Goal: Task Accomplishment & Management: Manage account settings

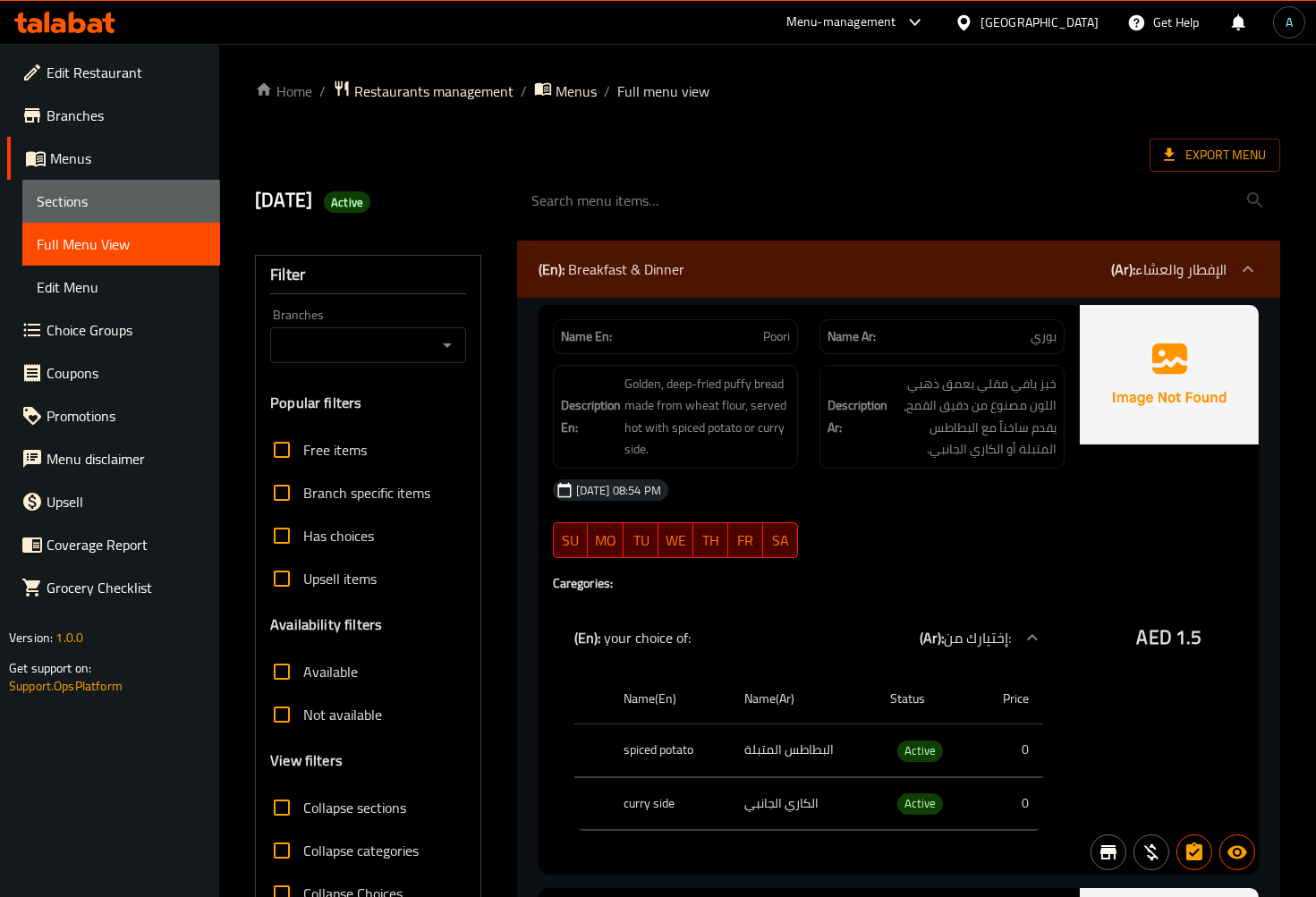
drag, startPoint x: 68, startPoint y: 186, endPoint x: 75, endPoint y: 42, distance: 144.2
click at [68, 186] on link "Sections" at bounding box center [121, 201] width 198 height 43
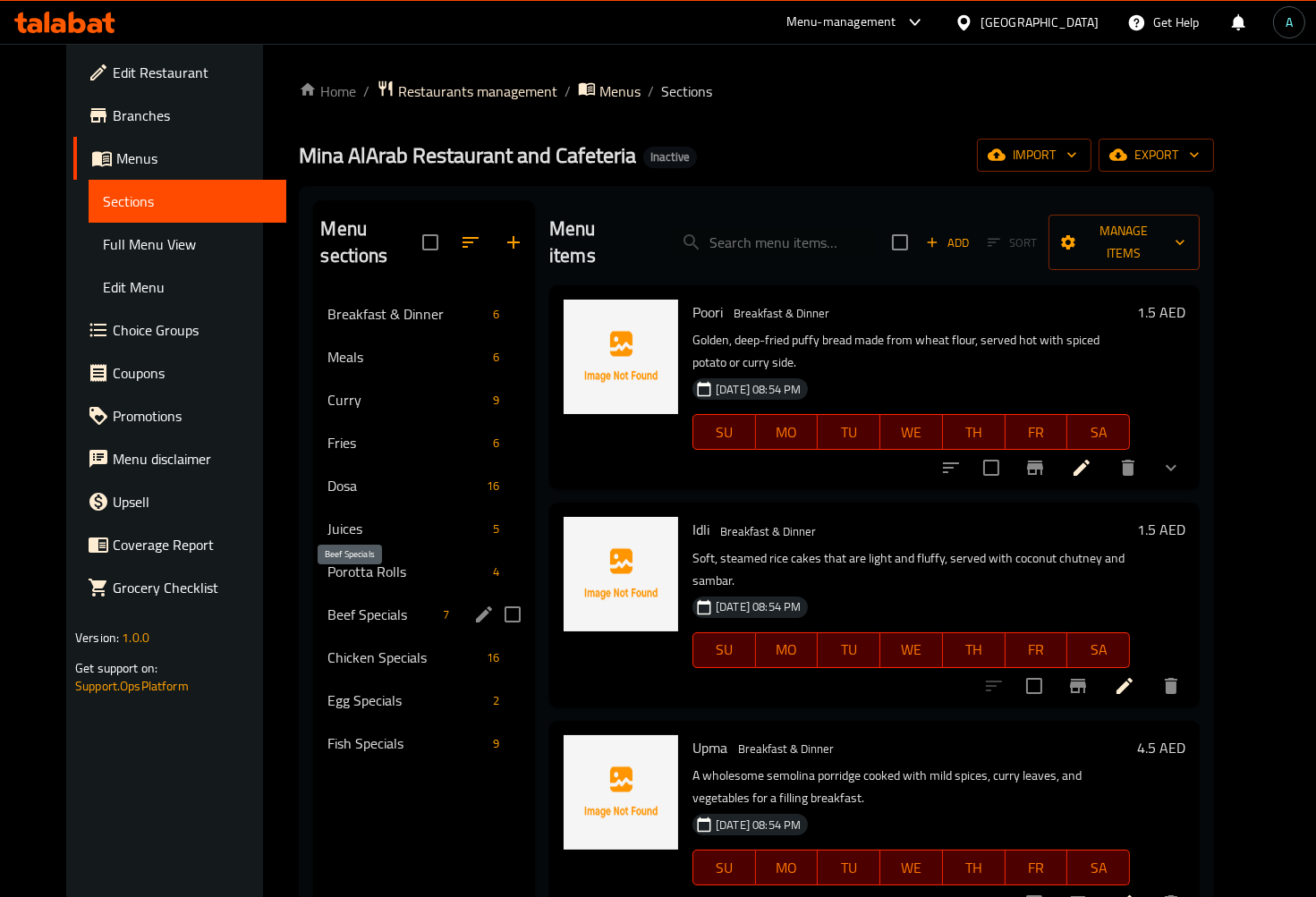
click at [327, 604] on span "Beef Specials" at bounding box center [381, 615] width 108 height 21
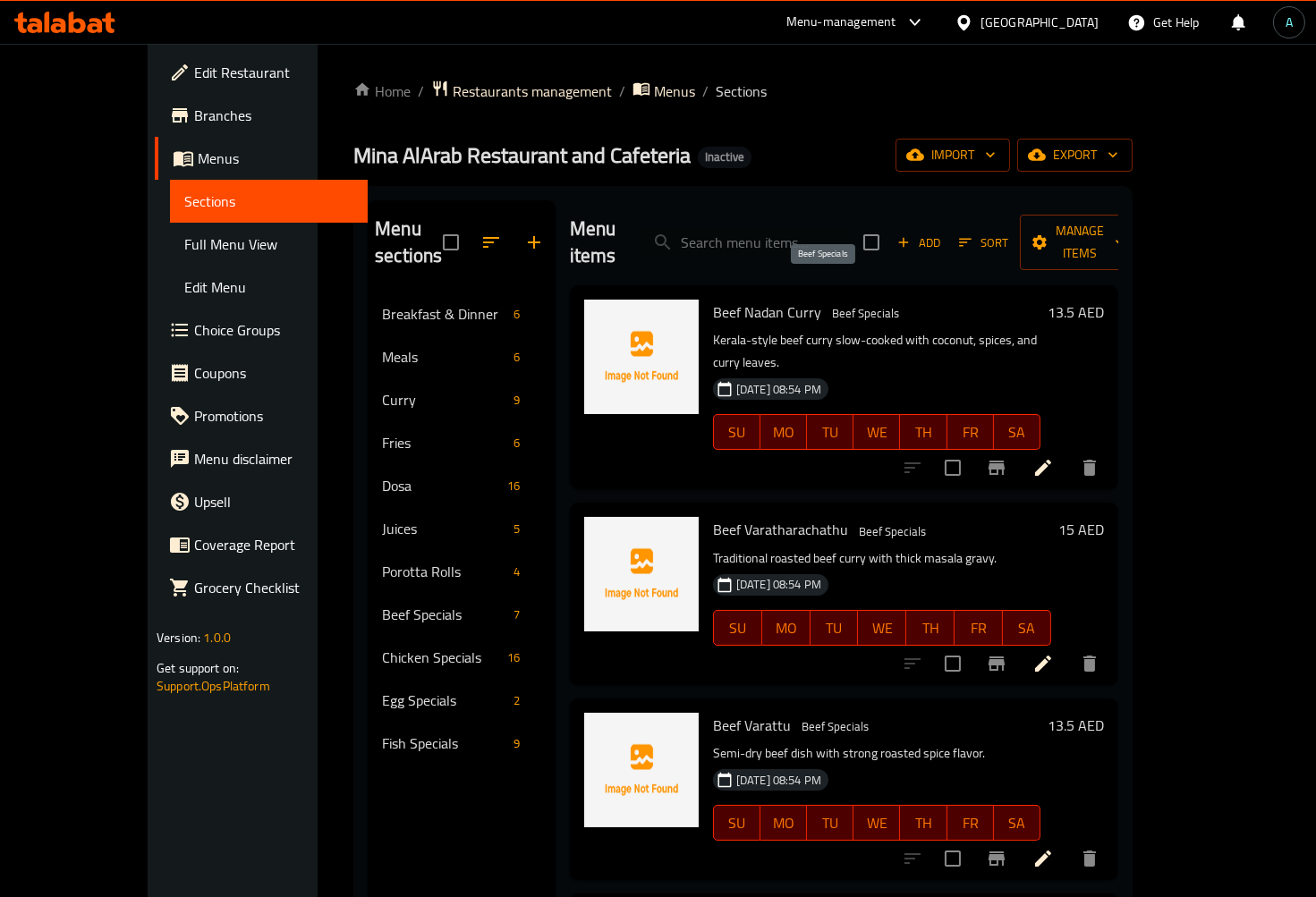
click at [834, 303] on span "Beef Specials" at bounding box center [865, 313] width 82 height 20
copy span "Beef Specials"
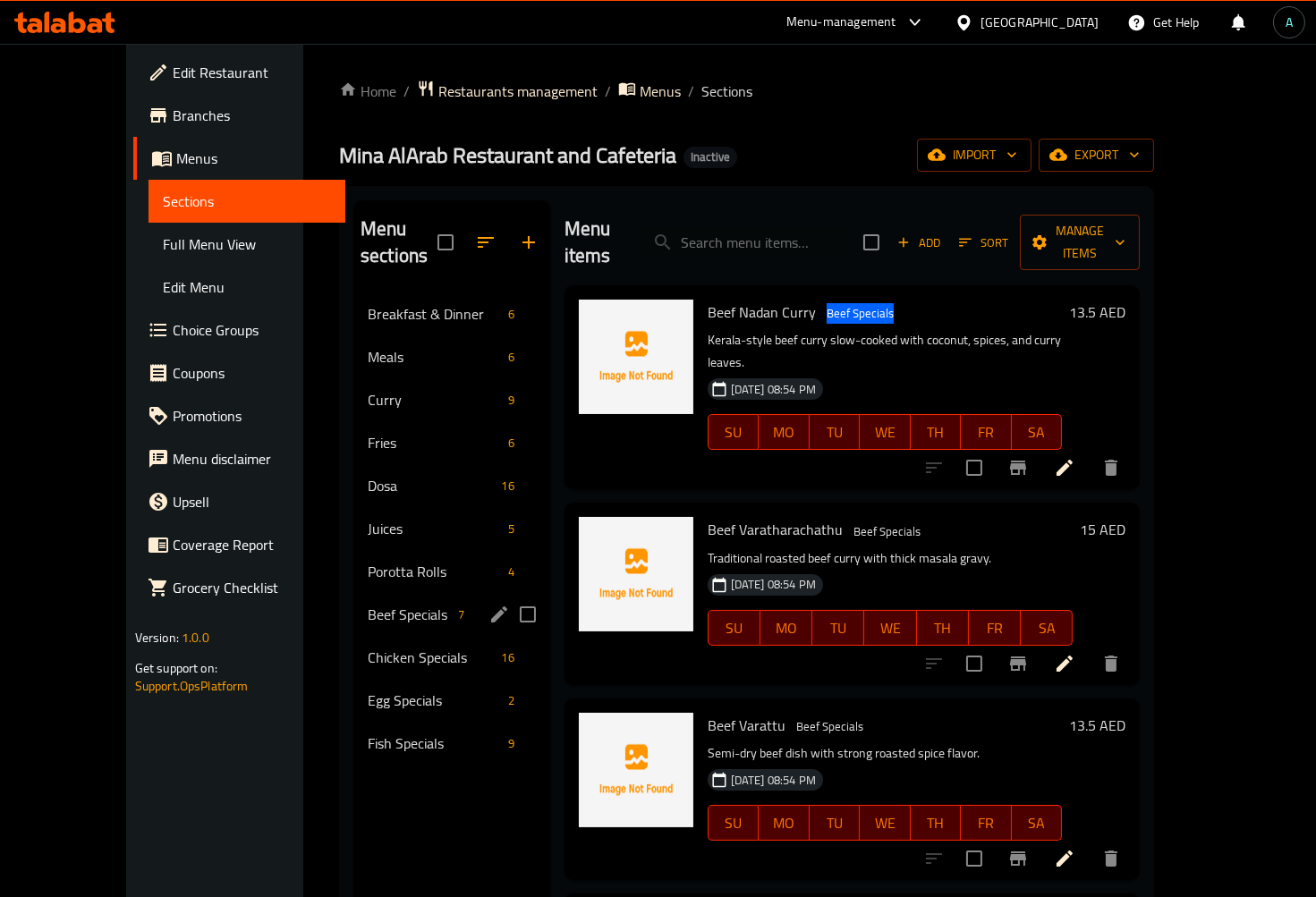
click at [378, 636] on div "Chicken Specials 16" at bounding box center [452, 657] width 197 height 43
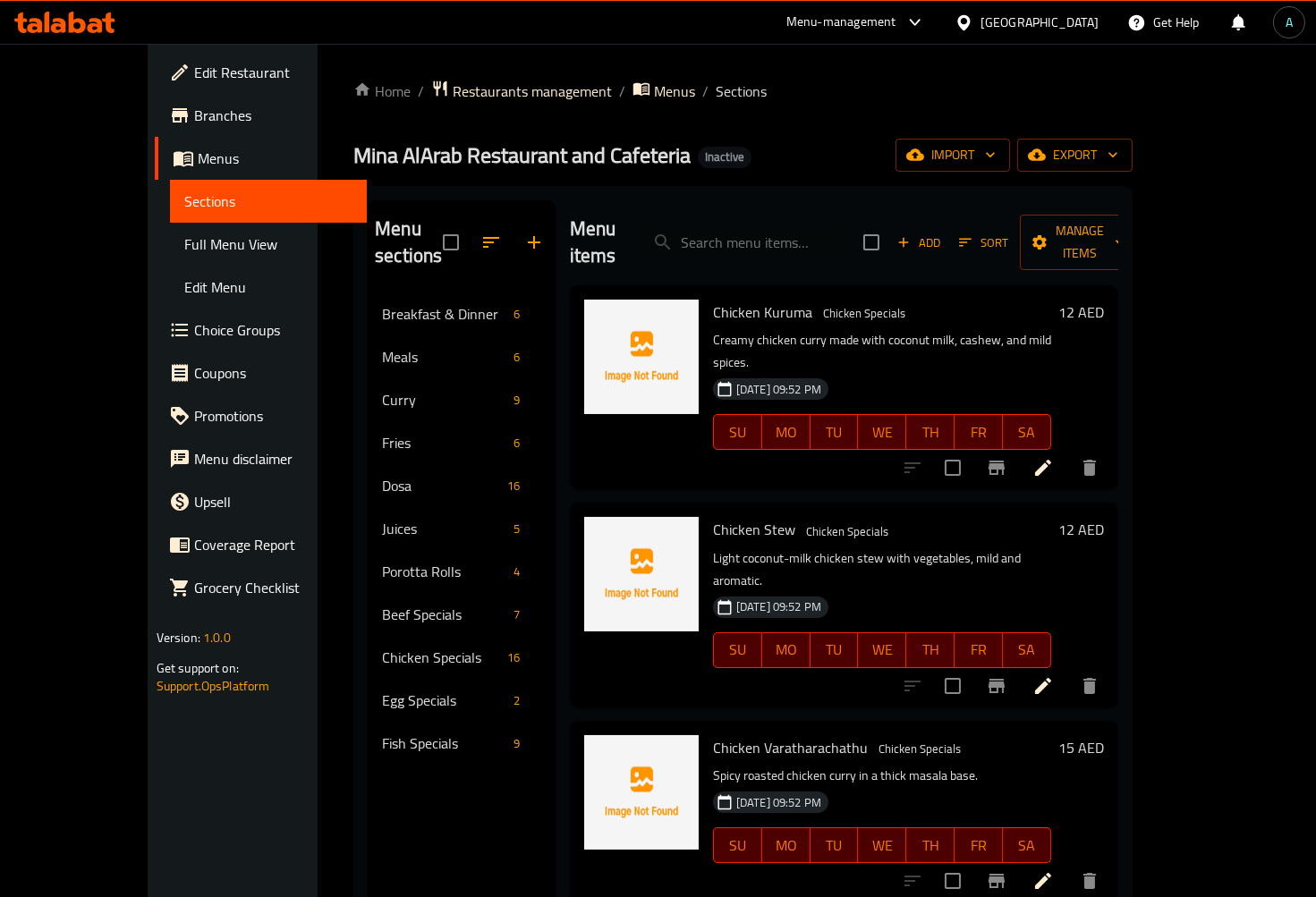
click at [828, 303] on span "Chicken Specials" at bounding box center [864, 313] width 97 height 20
copy span "Chicken Specials"
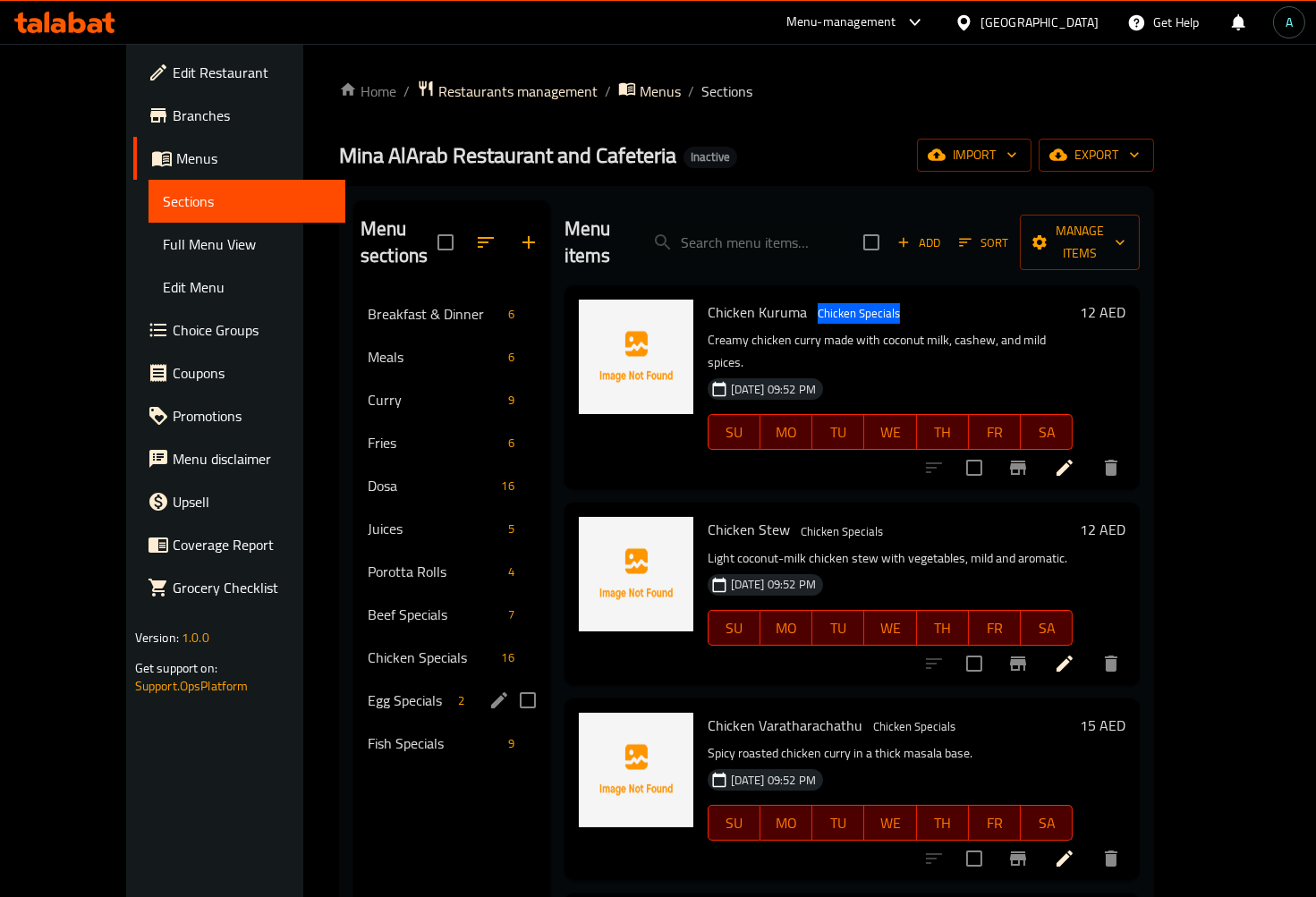
click at [368, 689] on span "Egg Specials" at bounding box center [410, 700] width 84 height 21
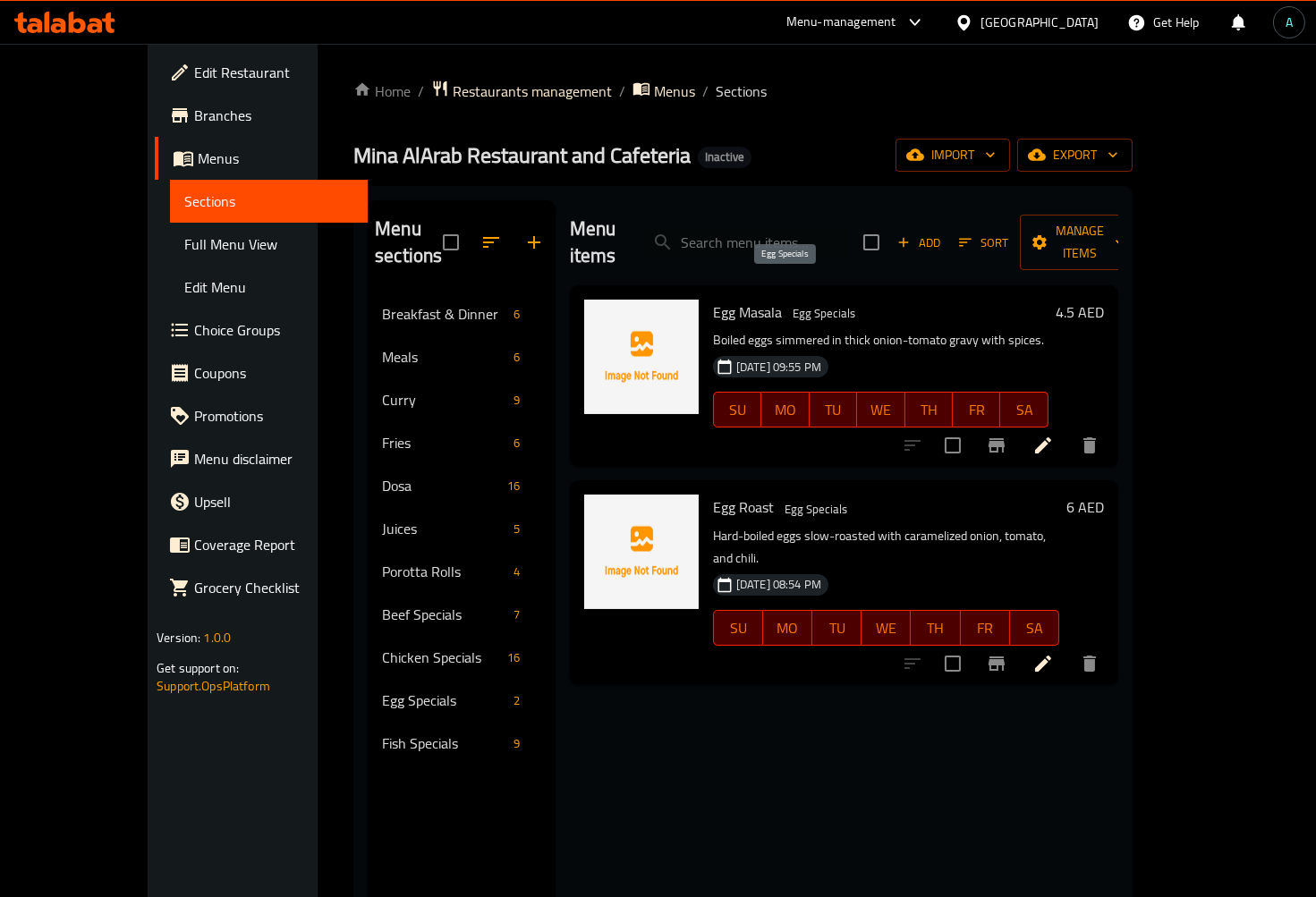
click at [786, 303] on span "Egg Specials" at bounding box center [824, 313] width 77 height 20
copy span "Egg Specials"
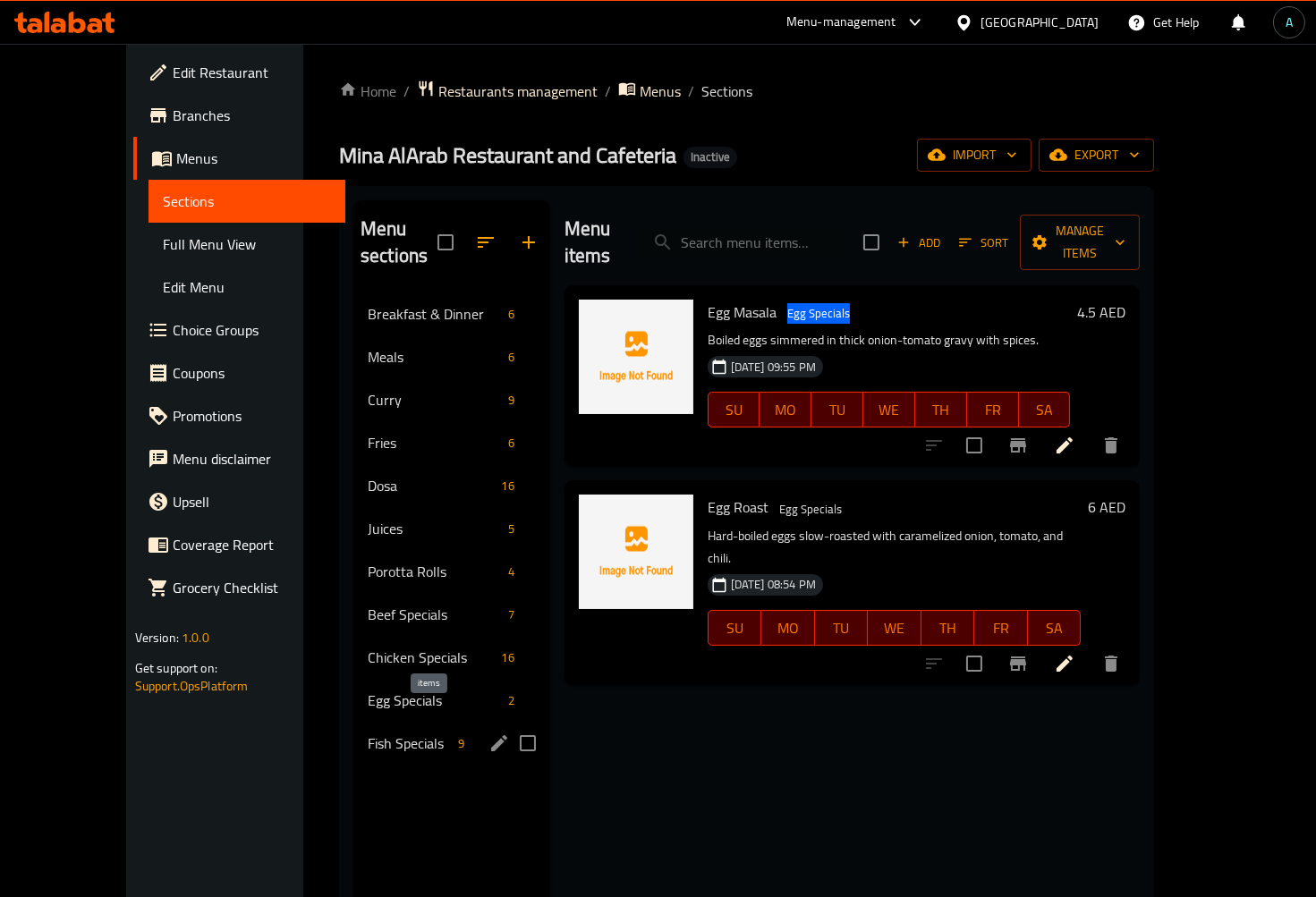
click at [451, 735] on span "9" at bounding box center [460, 744] width 20 height 17
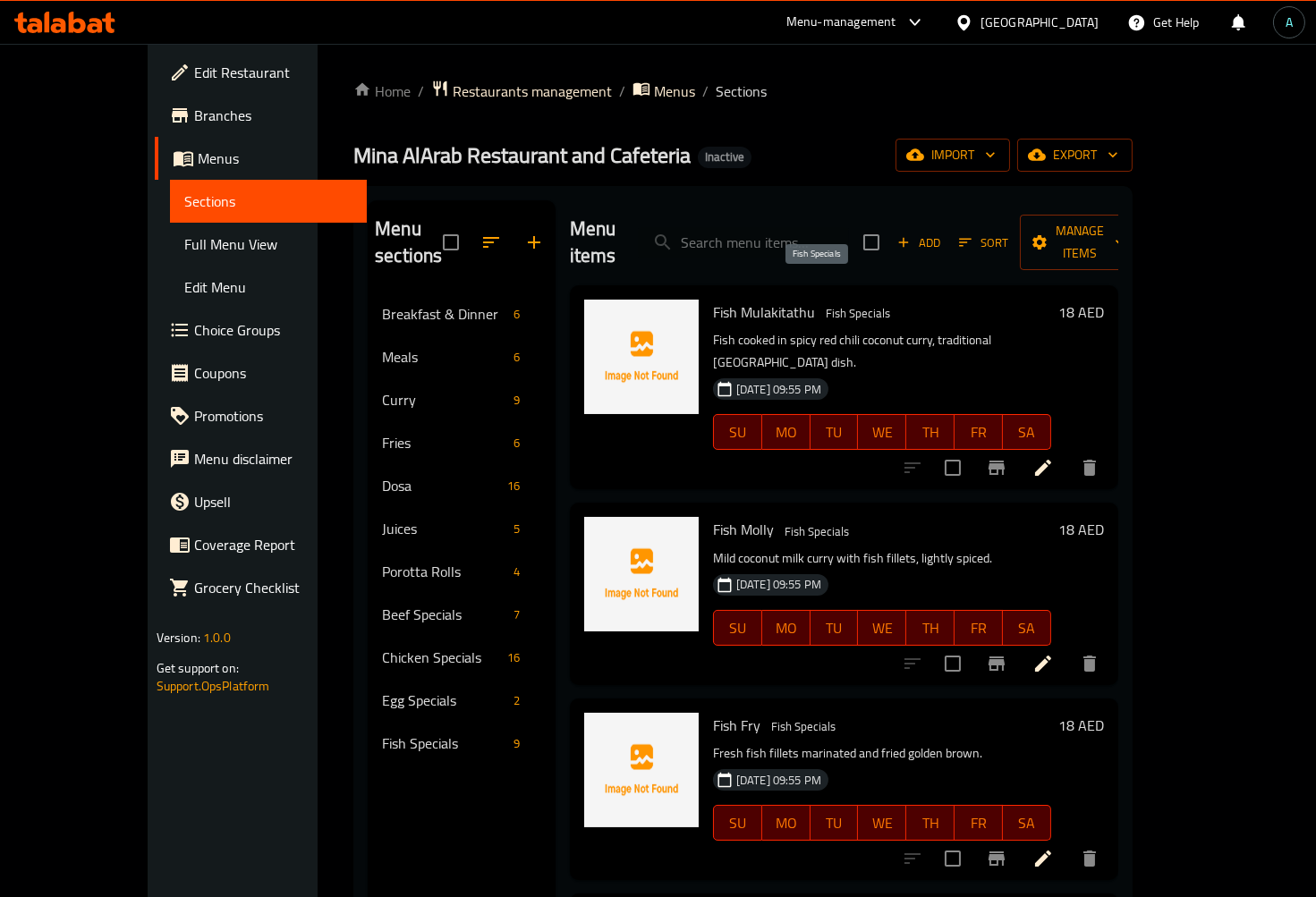
click at [835, 303] on span "Fish Specials" at bounding box center [858, 313] width 79 height 20
copy span "Fish Specials"
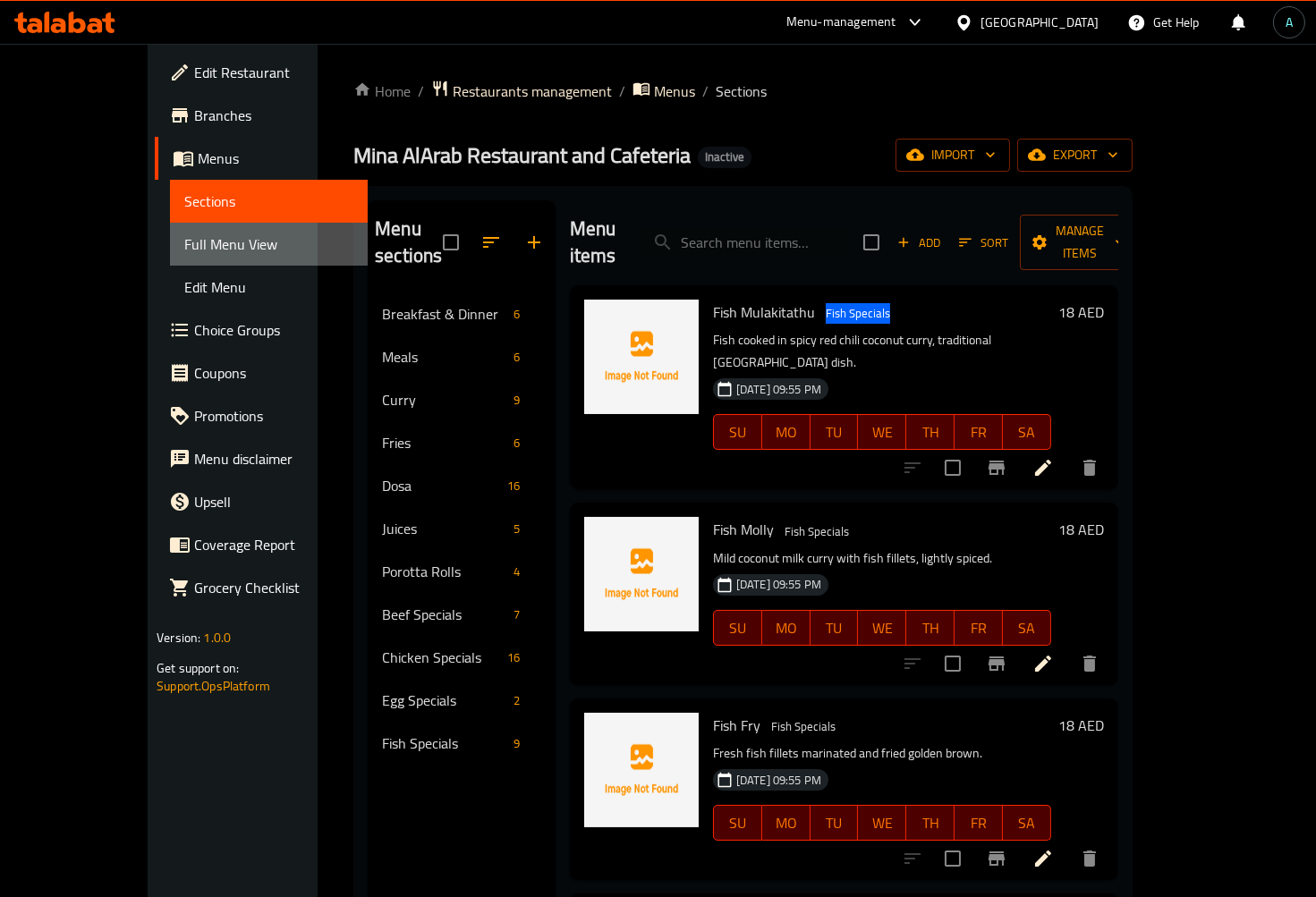
click at [185, 250] on span "Full Menu View" at bounding box center [269, 244] width 169 height 21
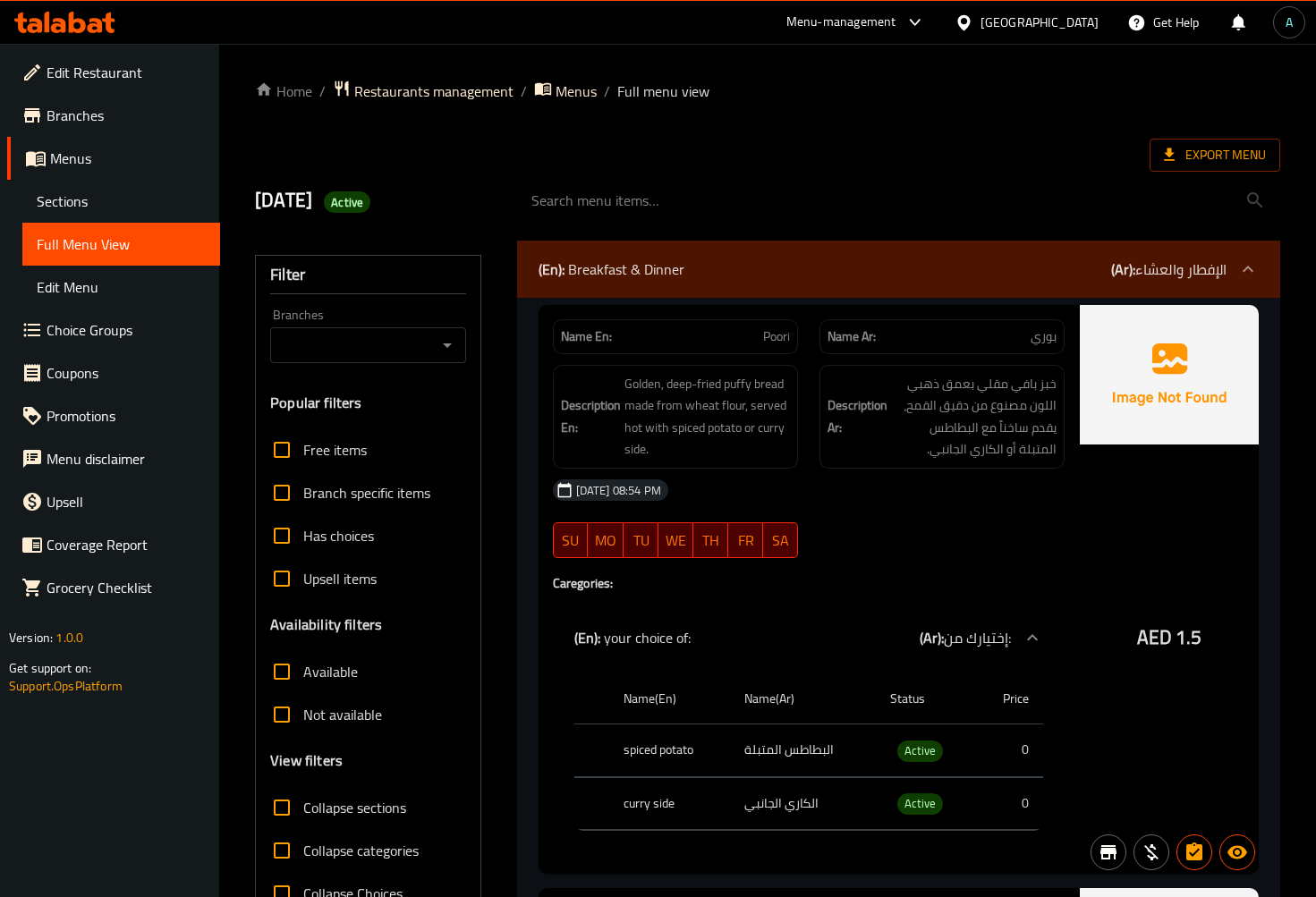
scroll to position [99, 0]
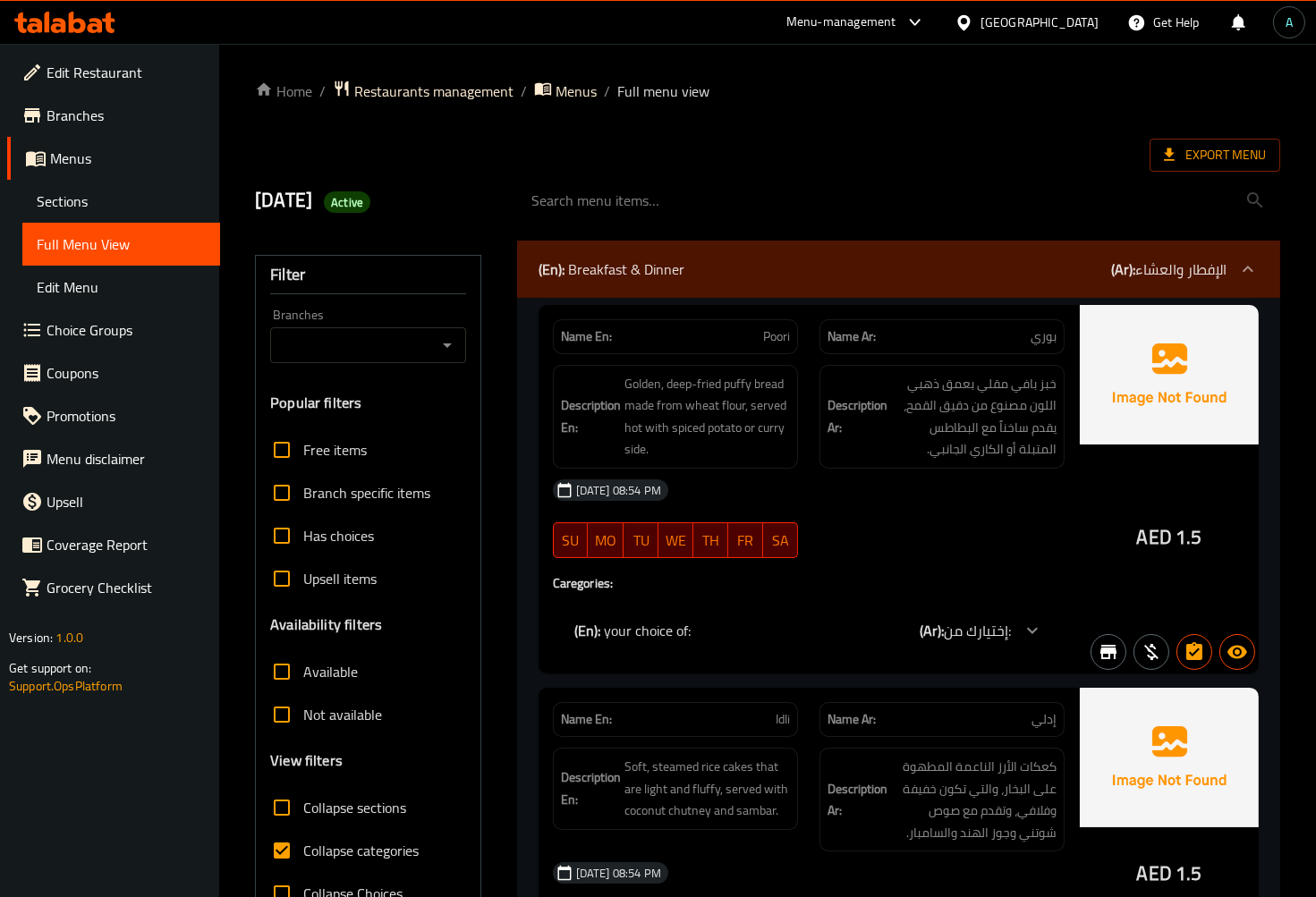
click at [315, 853] on span "Collapse categories" at bounding box center [360, 850] width 116 height 21
click at [303, 853] on input "Collapse categories" at bounding box center [282, 850] width 43 height 43
checkbox input "false"
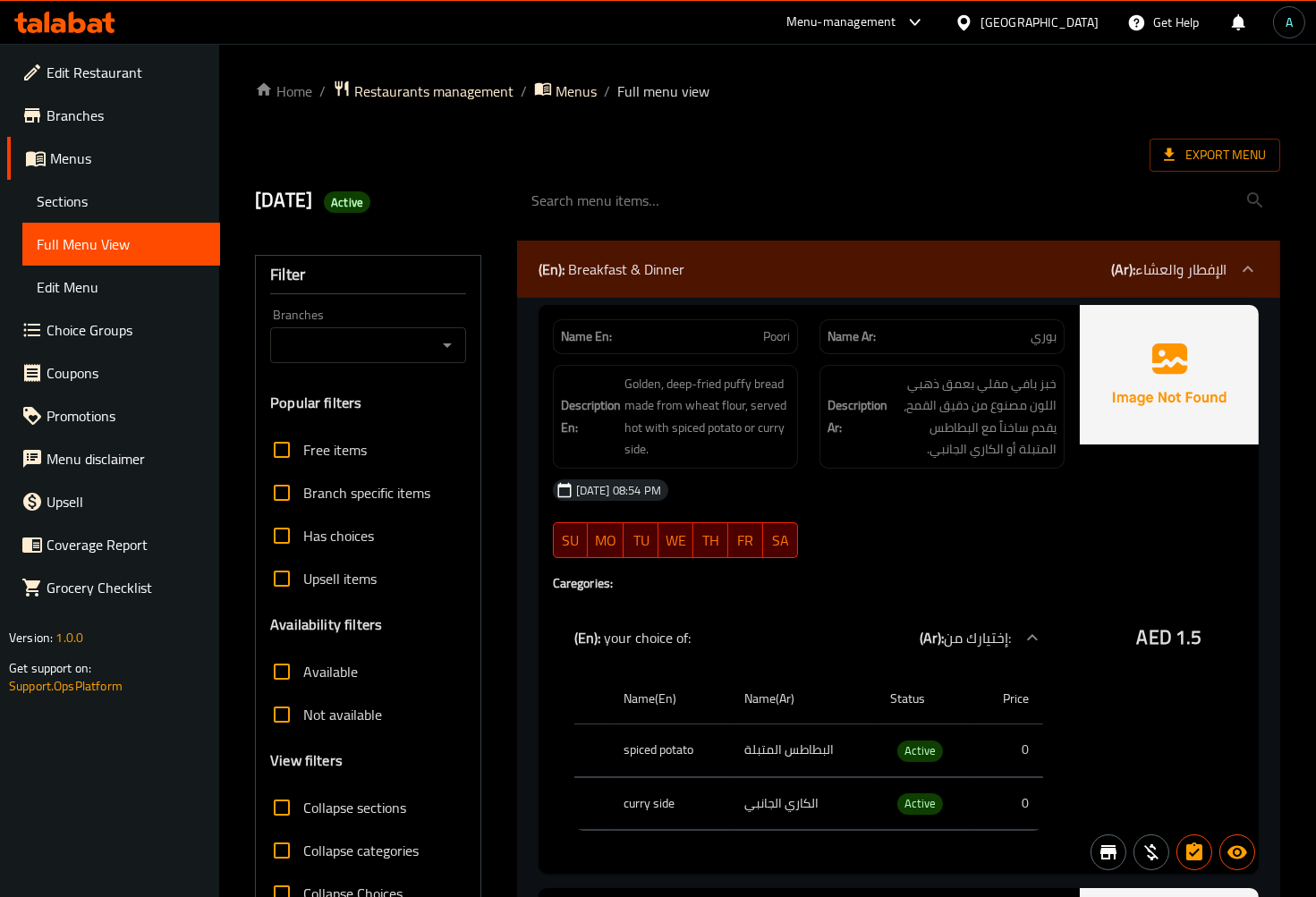
click at [547, 630] on div "Name En: Poori Name Ar: بوري Description En: Golden, deep-fried puffy bread mad…" at bounding box center [809, 589] width 540 height 569
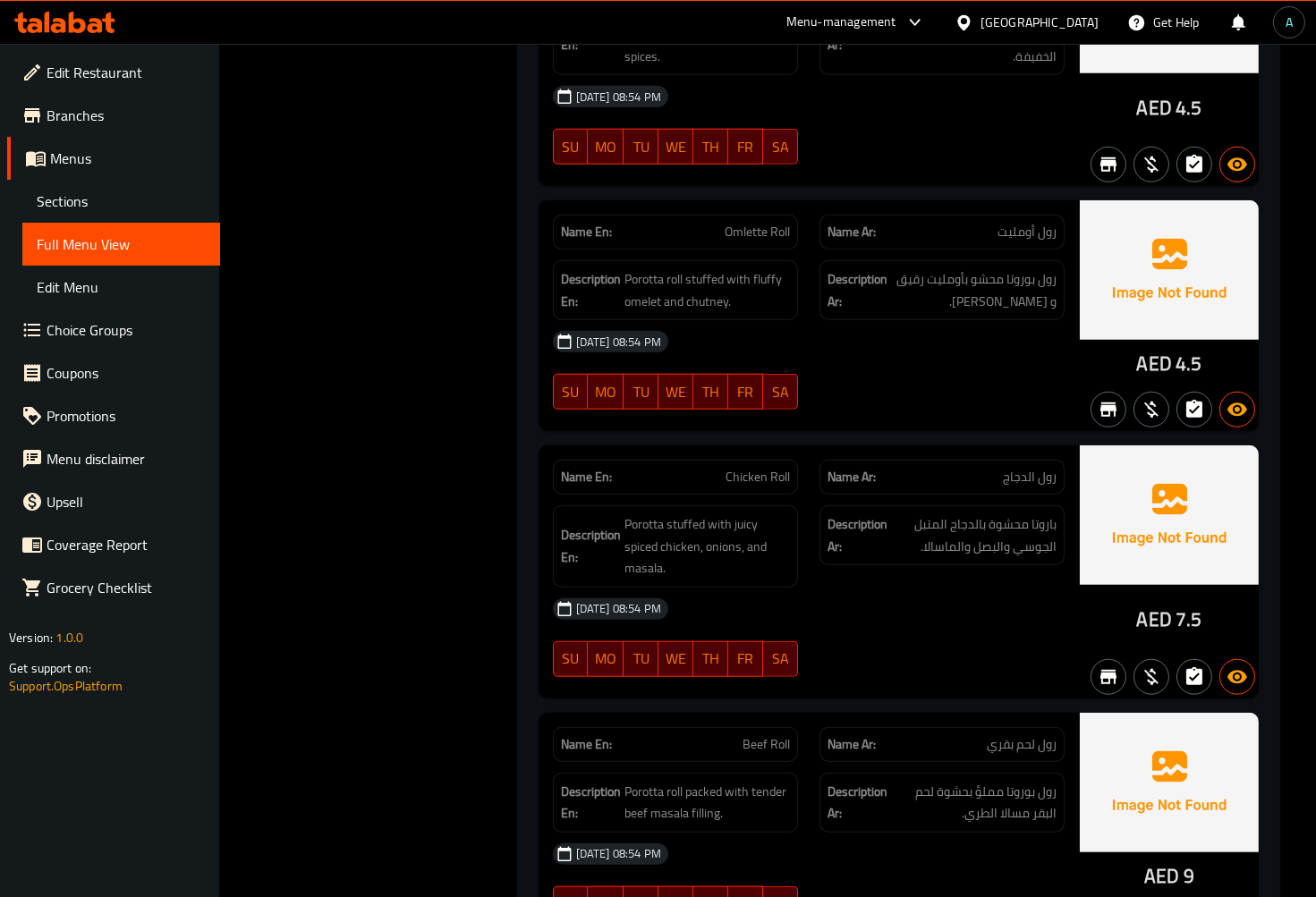
scroll to position [14043, 0]
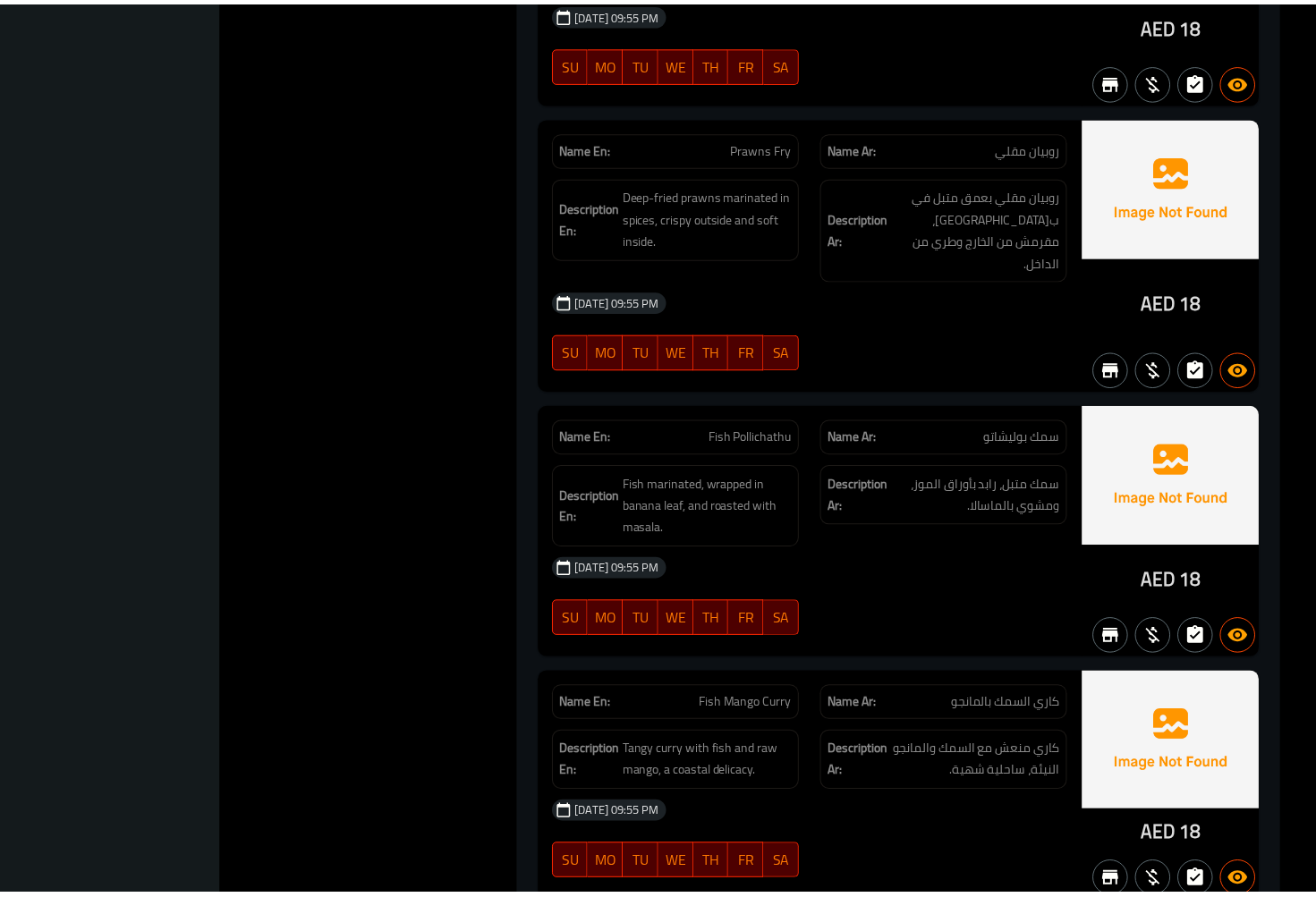
scroll to position [24120, 0]
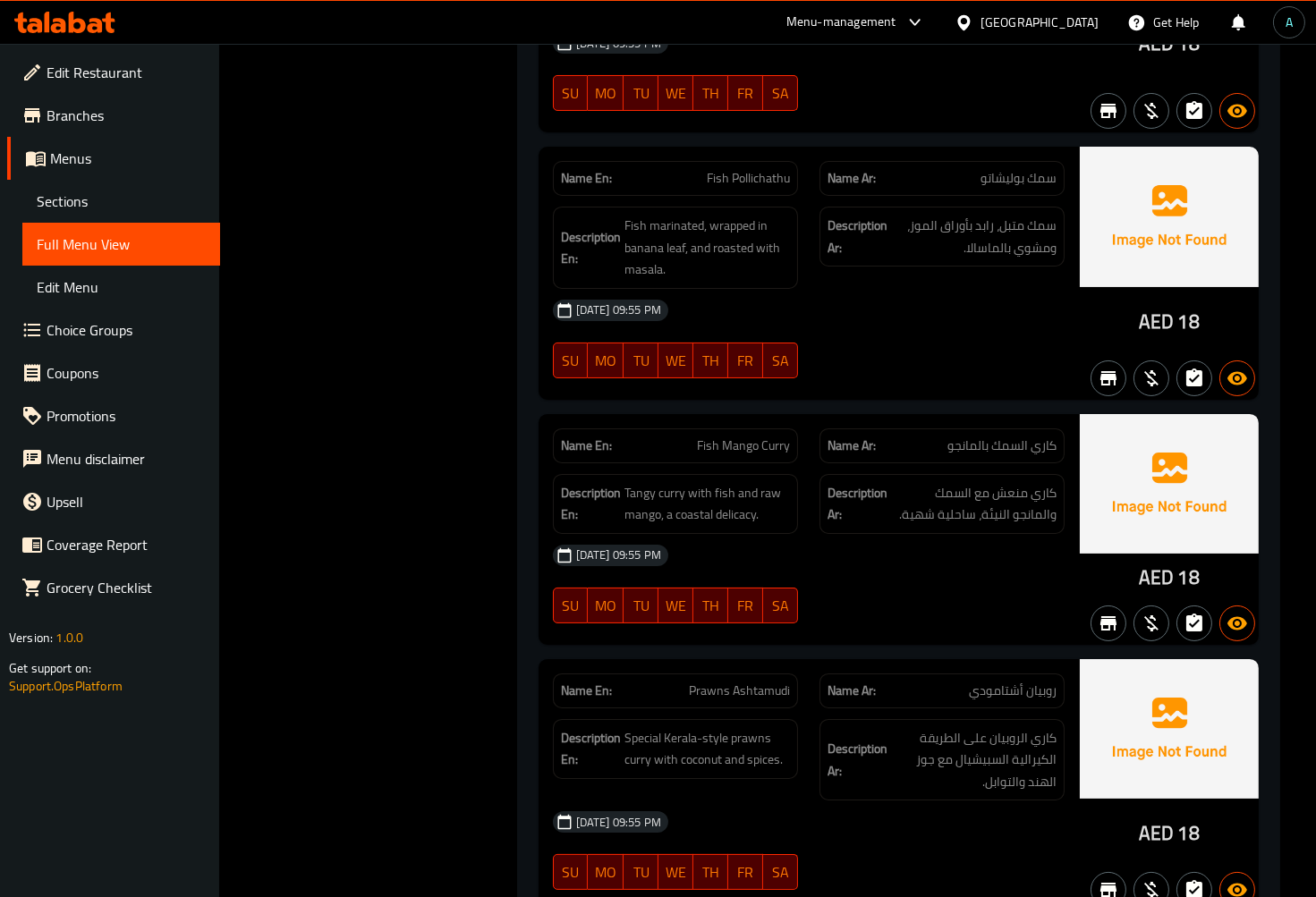
click at [90, 202] on span "Sections" at bounding box center [121, 201] width 169 height 21
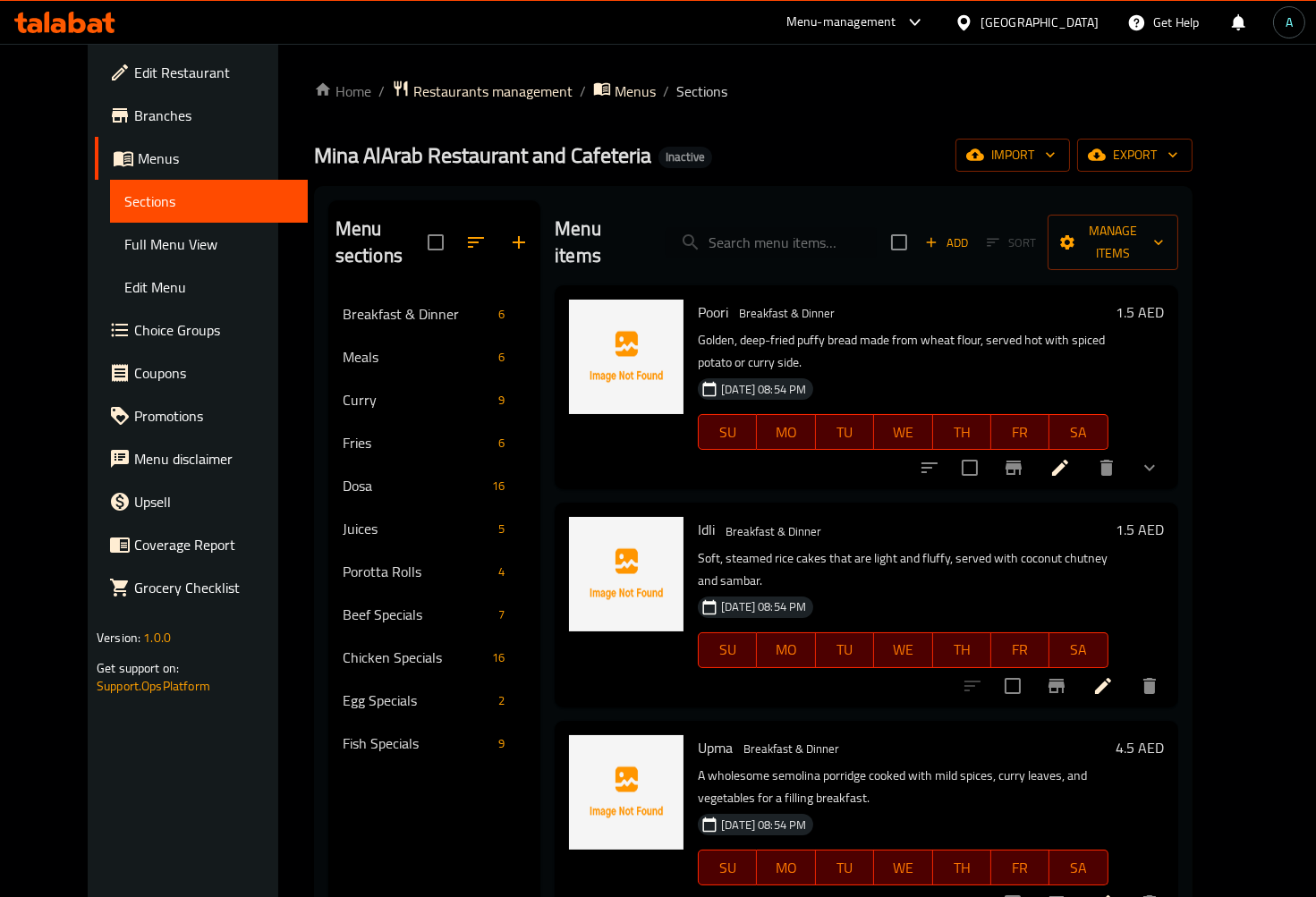
click at [767, 227] on input "search" at bounding box center [770, 243] width 211 height 31
type input "h/"
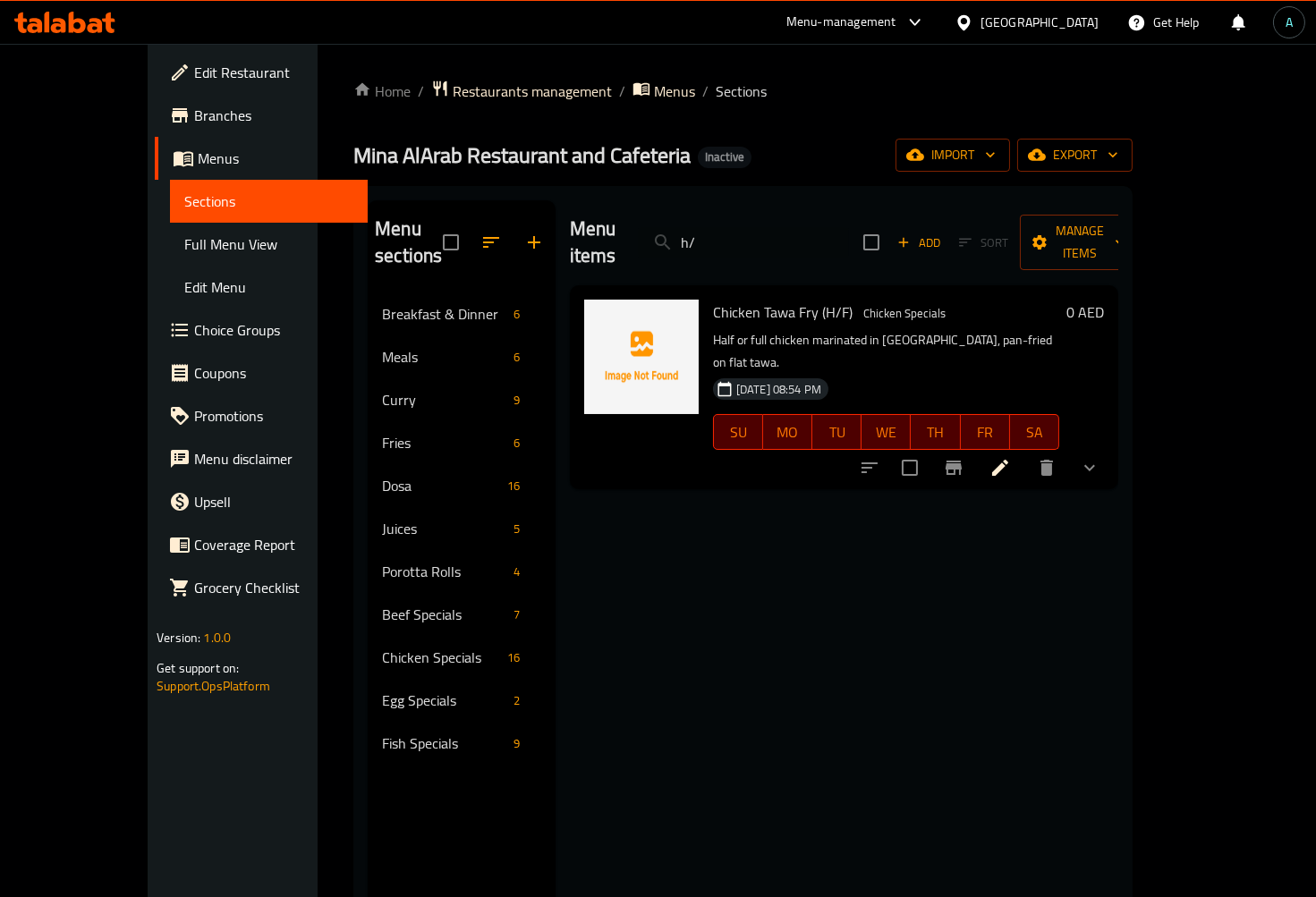
click at [1026, 451] on li at bounding box center [1000, 467] width 51 height 32
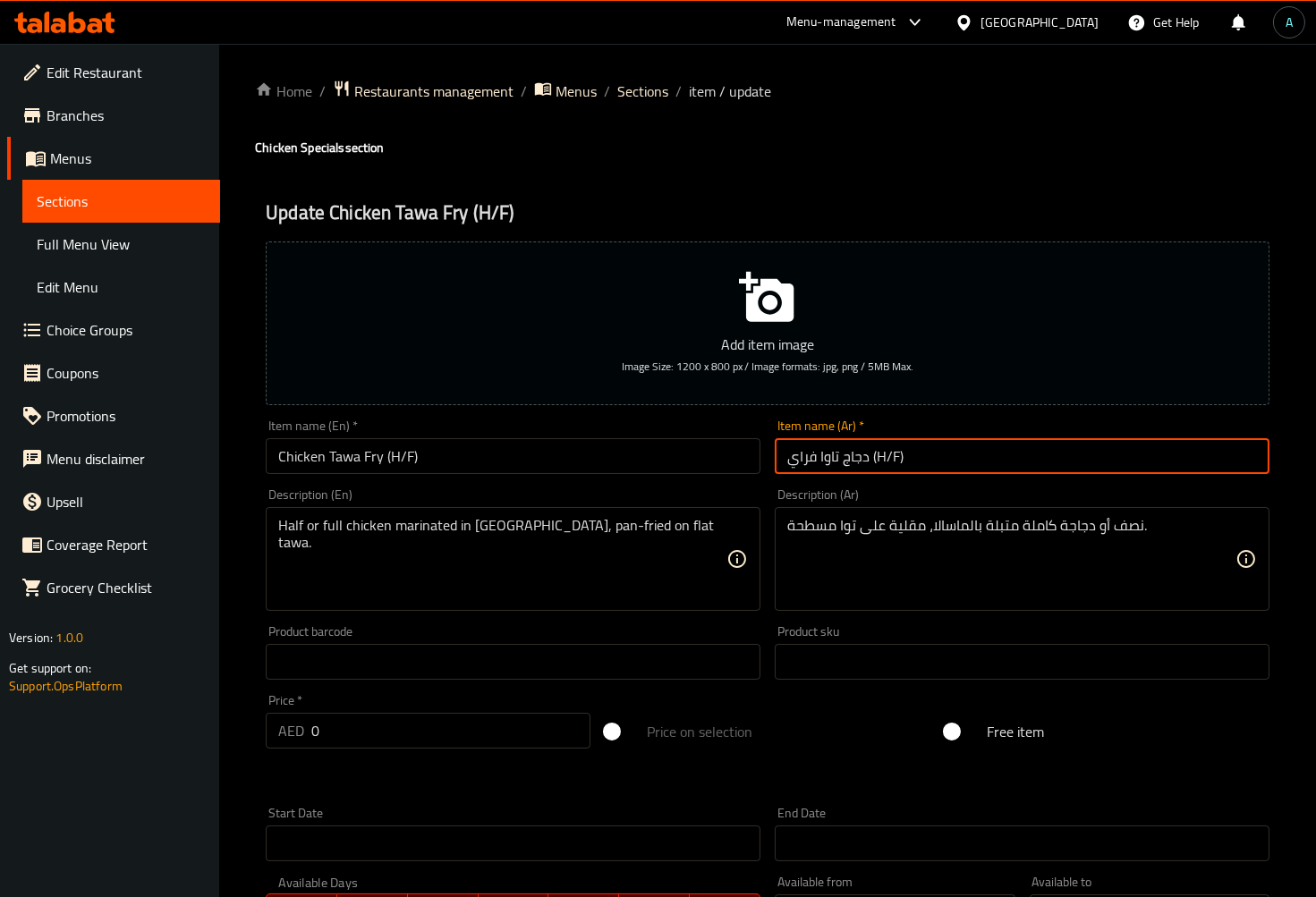
click at [891, 462] on input "دجاج تاوا فراي (H/F)" at bounding box center [1022, 455] width 494 height 36
drag, startPoint x: 1111, startPoint y: 459, endPoint x: 1173, endPoint y: 469, distance: 62.8
click at [1173, 469] on input "دجاج تاوا فراي (H/F)" at bounding box center [1022, 455] width 494 height 36
click at [1168, 463] on input "دجاج تاوا فراي نصف/ كامل)" at bounding box center [1022, 455] width 494 height 36
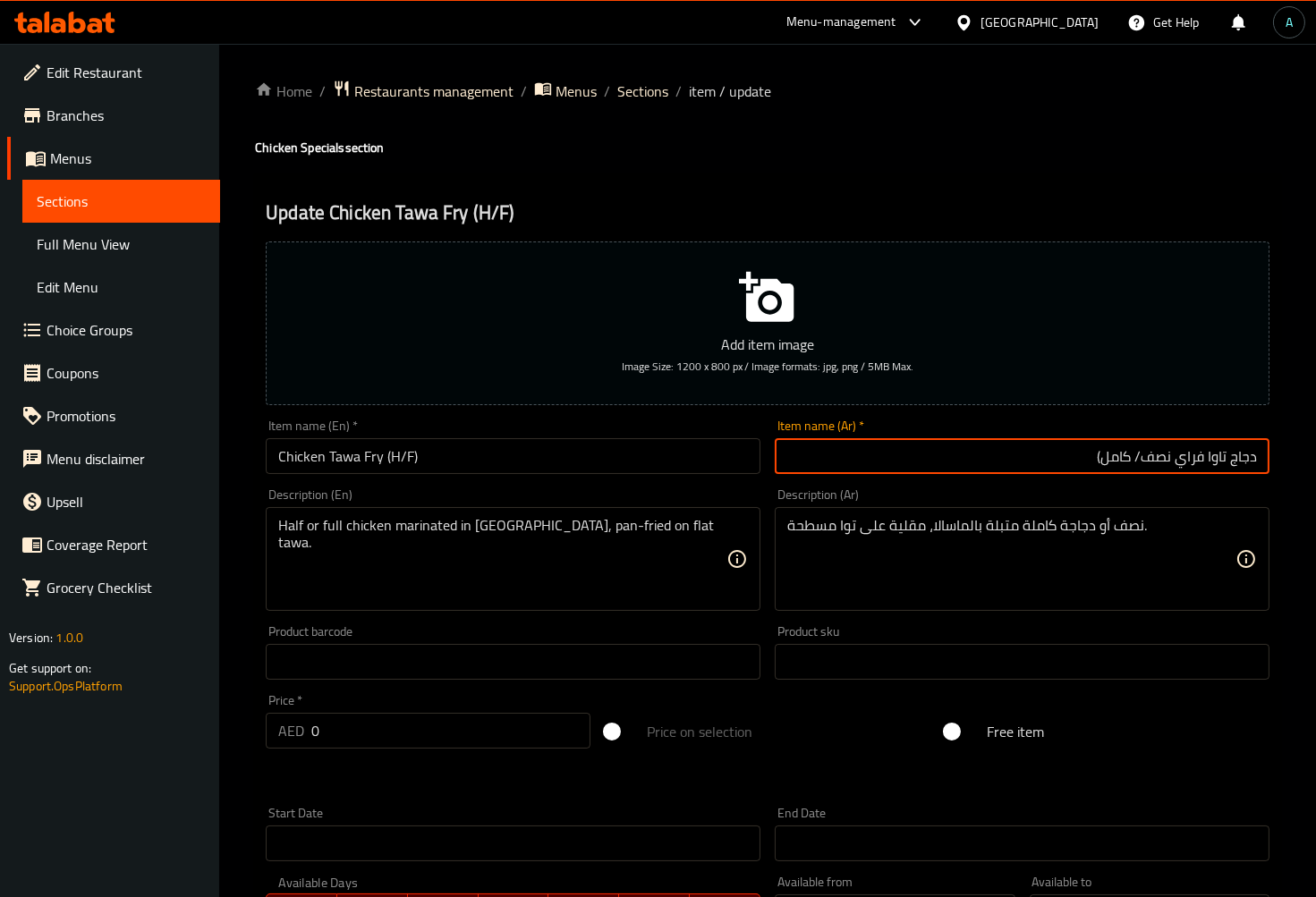
click at [1173, 463] on input "دجاج تاوا فراي نصف/ كامل)" at bounding box center [1022, 455] width 494 height 36
type input "دجاج تاوا فراي (نصف/ كامل)"
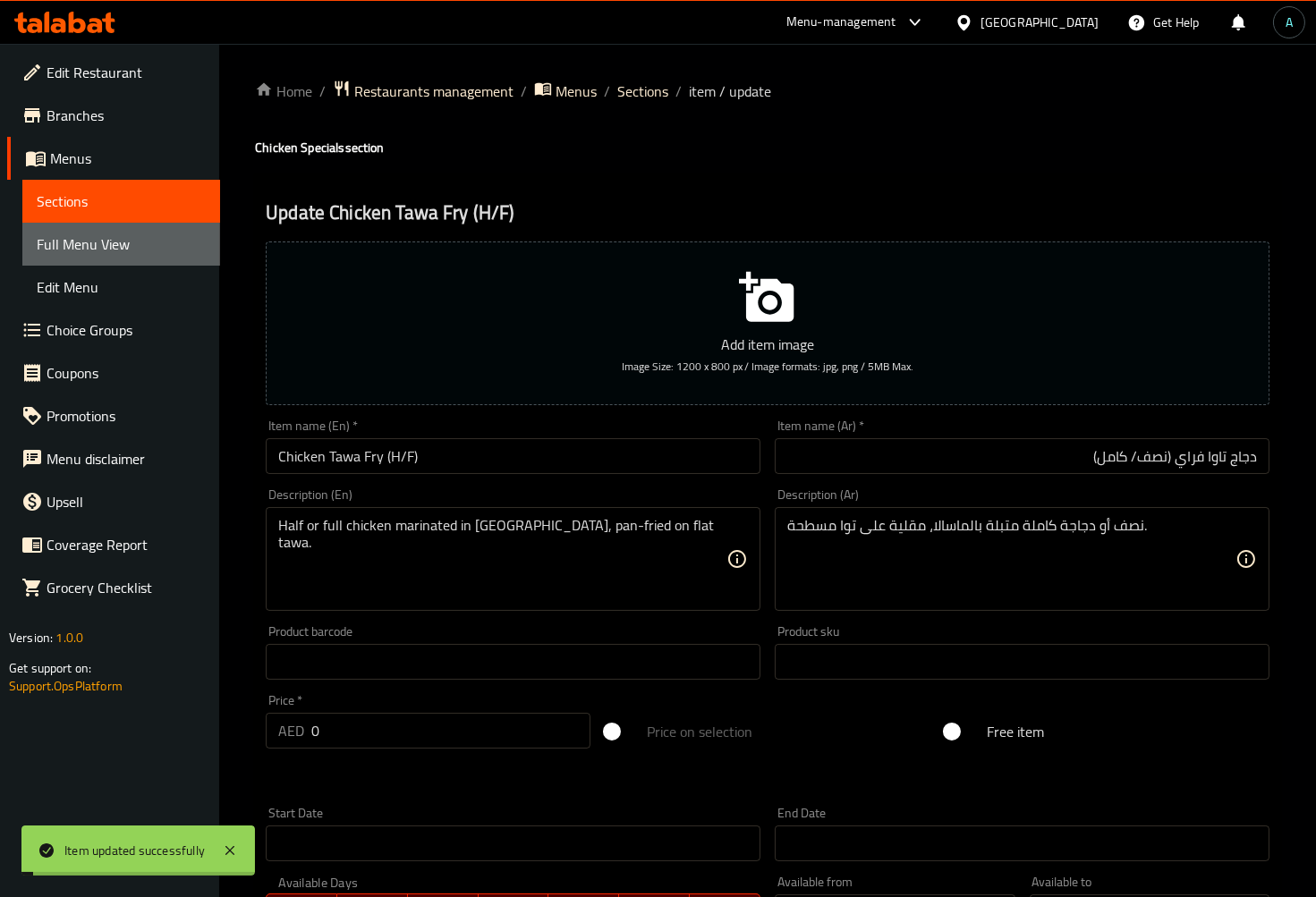
click at [120, 242] on span "Full Menu View" at bounding box center [121, 244] width 169 height 21
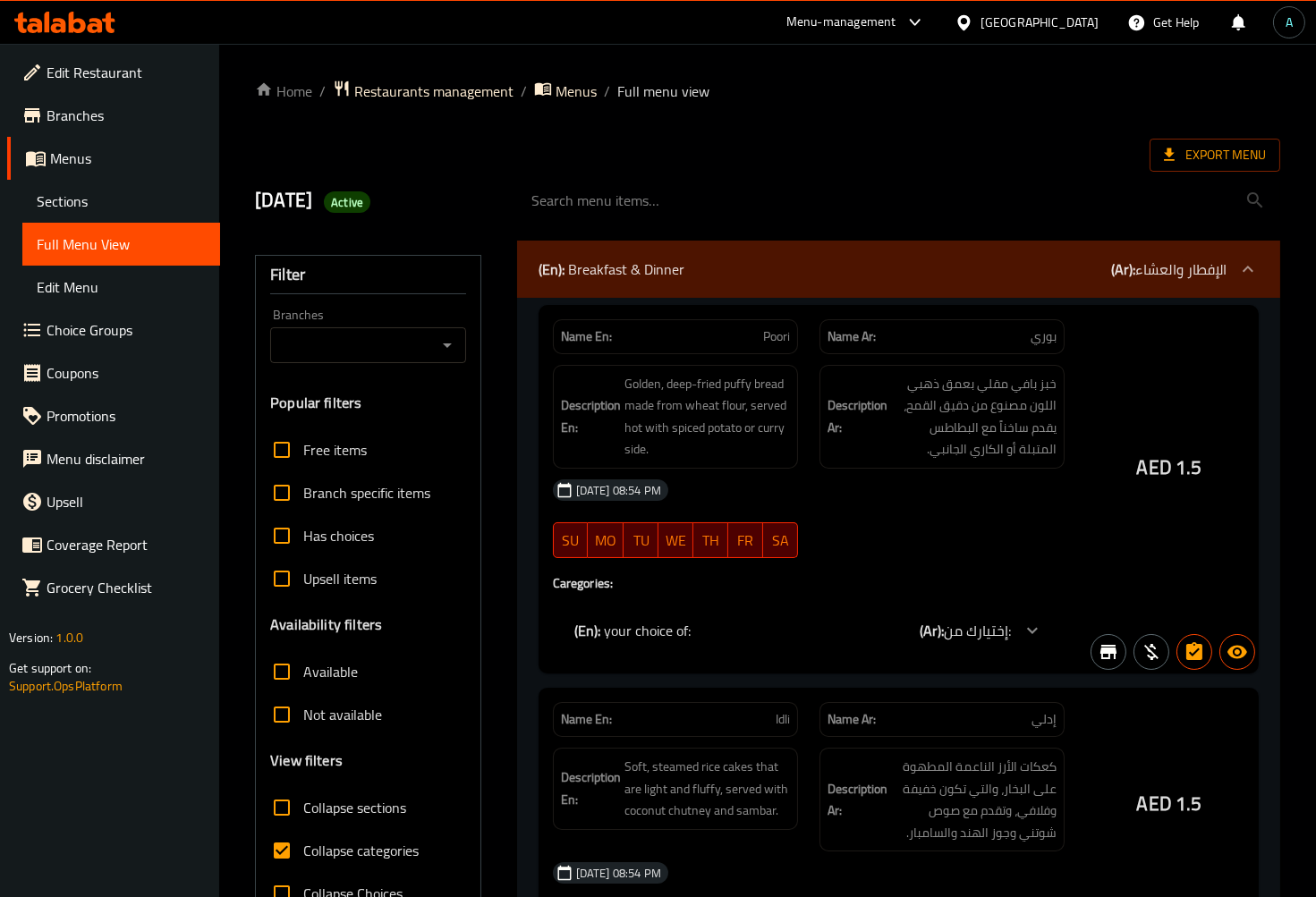
click at [346, 813] on span "Collapse sections" at bounding box center [354, 808] width 103 height 21
click at [303, 813] on input "Collapse sections" at bounding box center [282, 808] width 43 height 43
checkbox input "true"
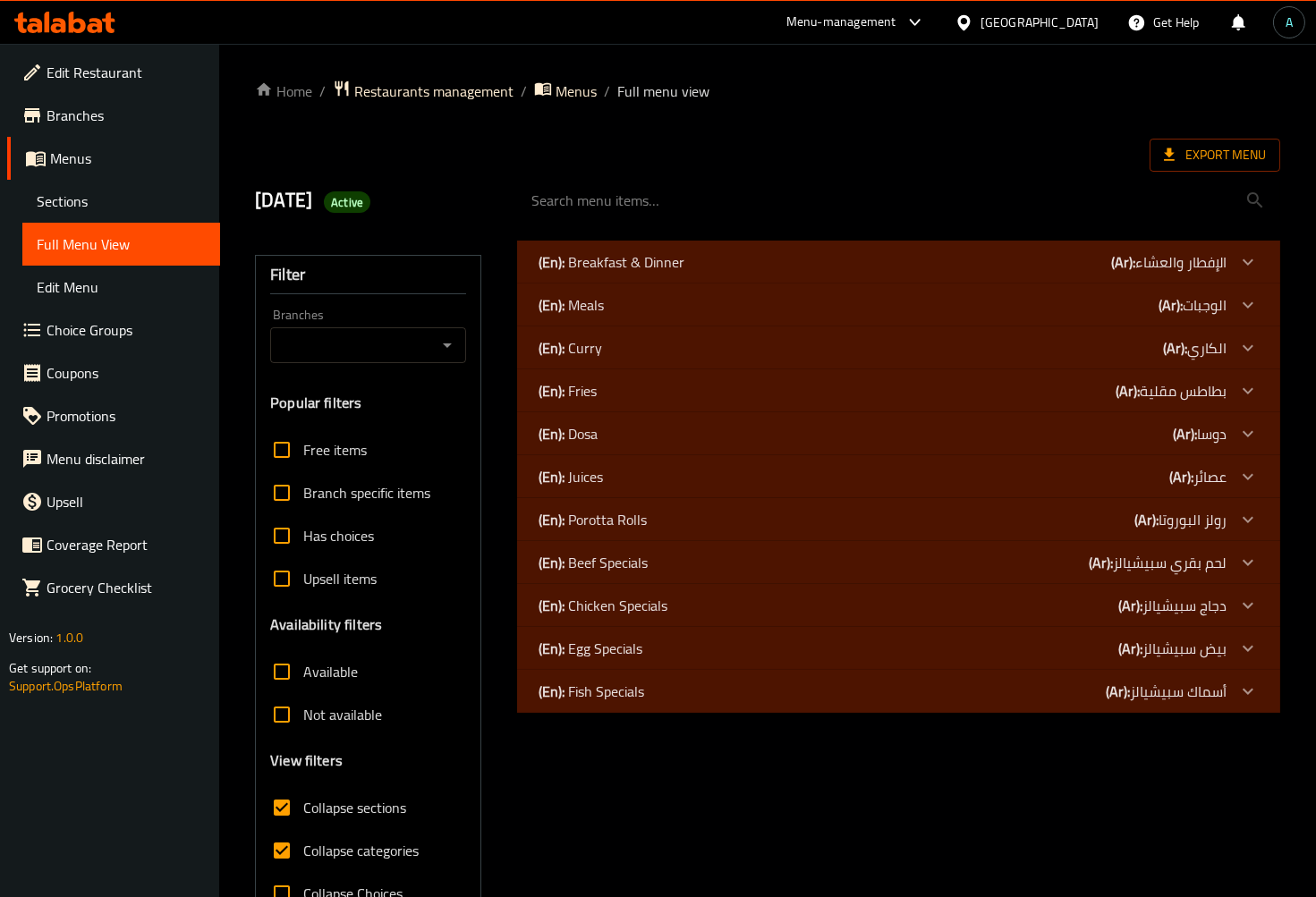
click at [352, 830] on label "Collapse categories" at bounding box center [339, 850] width 158 height 43
click at [303, 830] on input "Collapse categories" at bounding box center [282, 850] width 43 height 43
checkbox input "false"
click at [362, 815] on span "Collapse sections" at bounding box center [354, 808] width 103 height 21
click at [303, 815] on input "Collapse sections" at bounding box center [282, 808] width 43 height 43
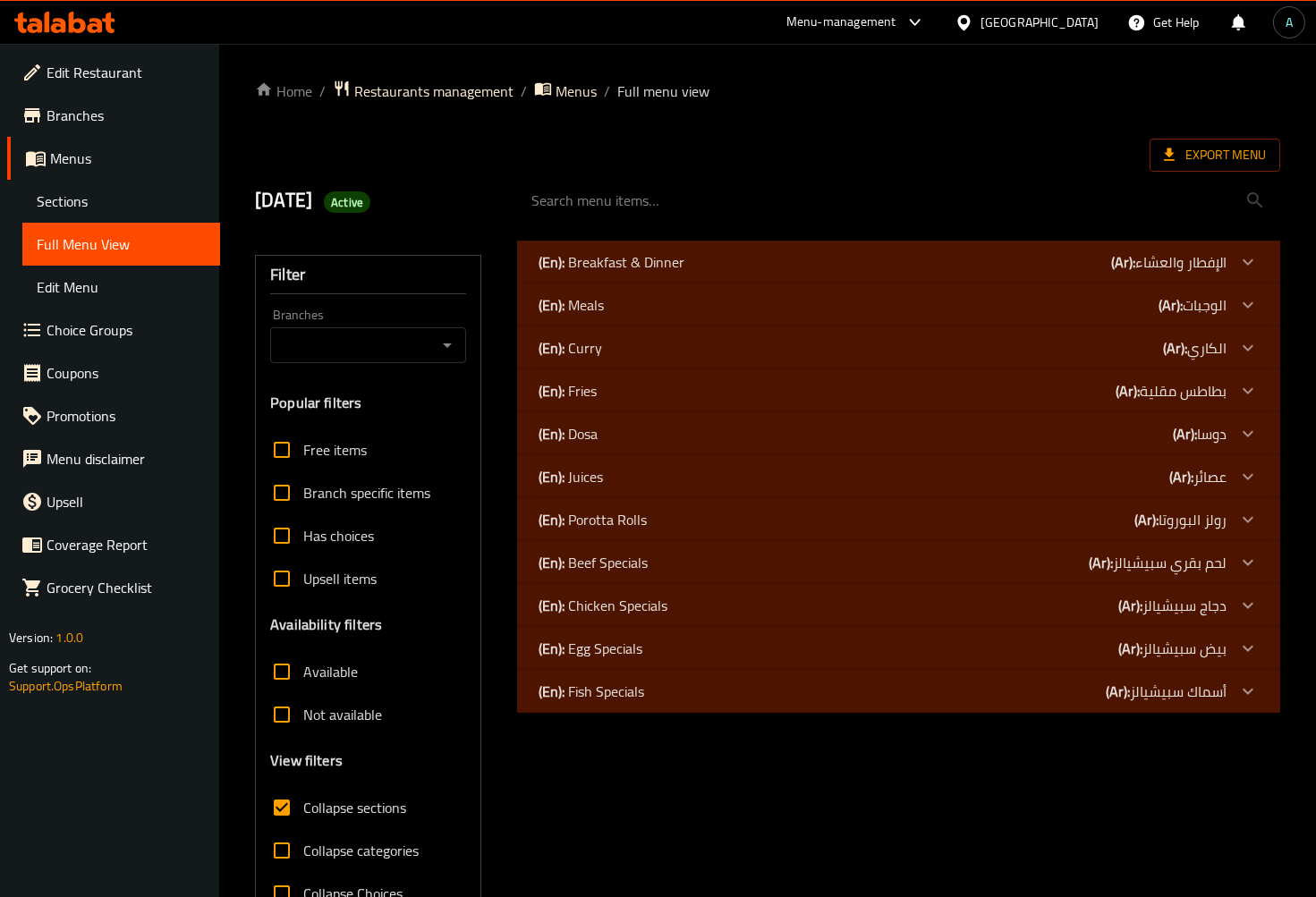
checkbox input "false"
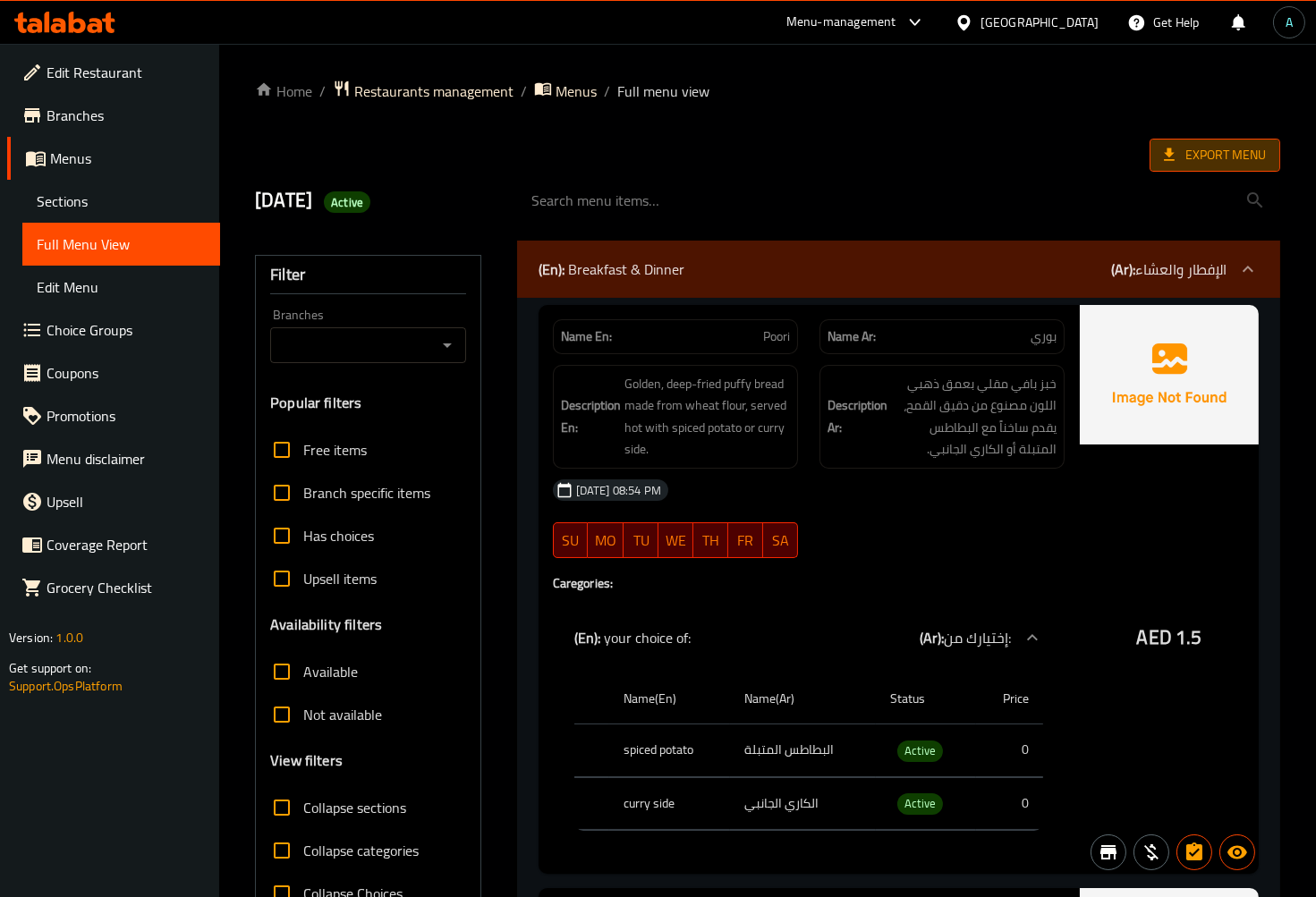
click at [1247, 157] on span "Export Menu" at bounding box center [1215, 154] width 102 height 22
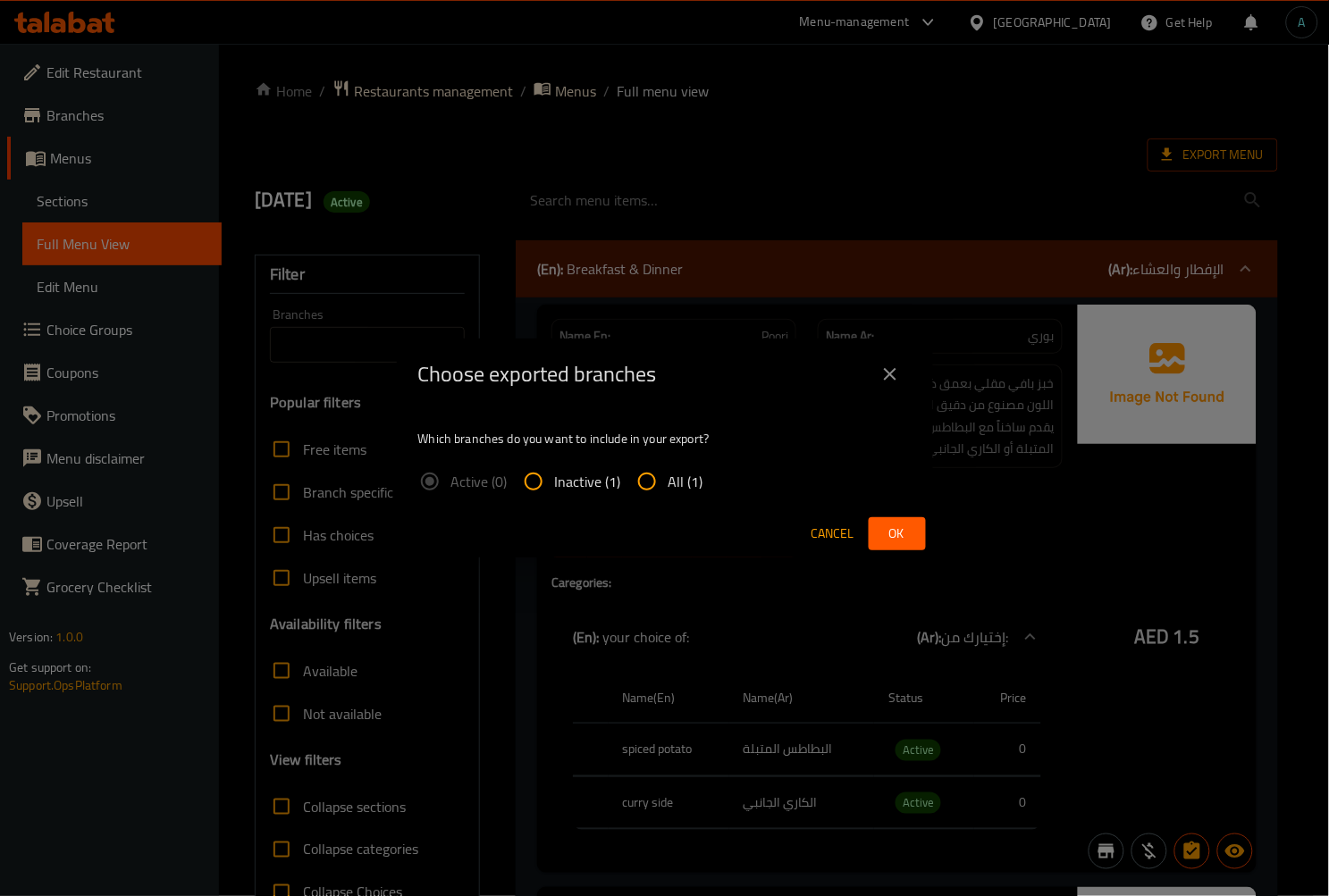
click at [689, 466] on label "All (1)" at bounding box center [664, 481] width 78 height 43
click at [668, 466] on input "All (1)" at bounding box center [647, 481] width 43 height 43
radio input "true"
click at [891, 525] on span "Ok" at bounding box center [896, 533] width 28 height 22
